Goal: Obtain resource: Download file/media

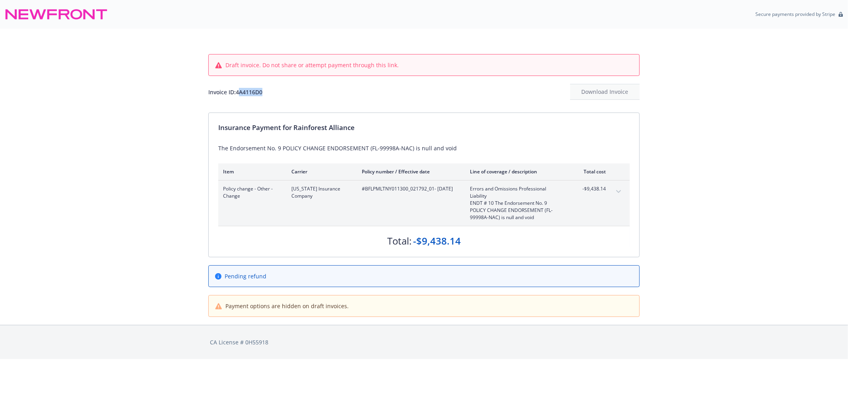
drag, startPoint x: 270, startPoint y: 93, endPoint x: 255, endPoint y: 61, distance: 35.2
click at [239, 94] on div "Invoice ID: 4A4116D0 Download Invoice" at bounding box center [423, 92] width 431 height 16
drag, startPoint x: 368, startPoint y: 191, endPoint x: 433, endPoint y: 192, distance: 65.2
click at [433, 192] on span "#BFLPMLTNY011300_021792_01 - 10/01/2024" at bounding box center [409, 188] width 95 height 7
copy span "FLPMLTNY011300_021792_01"
